Goal: Use online tool/utility: Utilize a website feature to perform a specific function

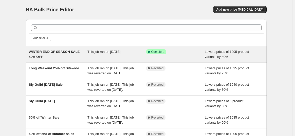
click at [102, 52] on span "This job ran on [DATE]." at bounding box center [104, 52] width 34 height 4
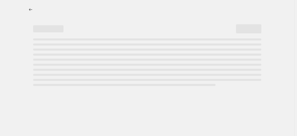
select select "percentage"
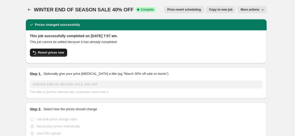
click at [50, 51] on span "Revert prices now" at bounding box center [51, 53] width 26 height 4
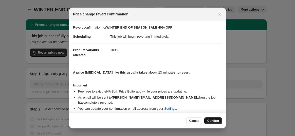
click at [210, 119] on button "Confirm" at bounding box center [213, 120] width 18 height 7
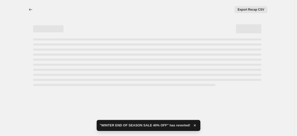
select select "percentage"
